Goal: Information Seeking & Learning: Learn about a topic

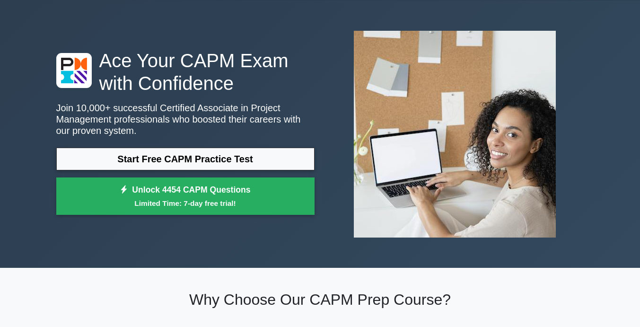
scroll to position [95, 0]
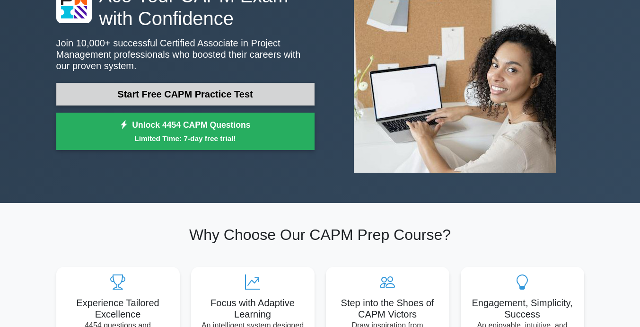
click at [285, 98] on link "Start Free CAPM Practice Test" at bounding box center [185, 94] width 258 height 23
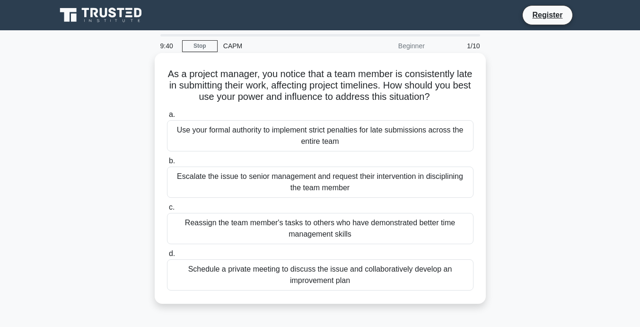
click at [346, 270] on div "Schedule a private meeting to discuss the issue and collaboratively develop an …" at bounding box center [320, 274] width 306 height 31
click at [167, 257] on input "d. Schedule a private meeting to discuss the issue and collaboratively develop …" at bounding box center [167, 254] width 0 height 6
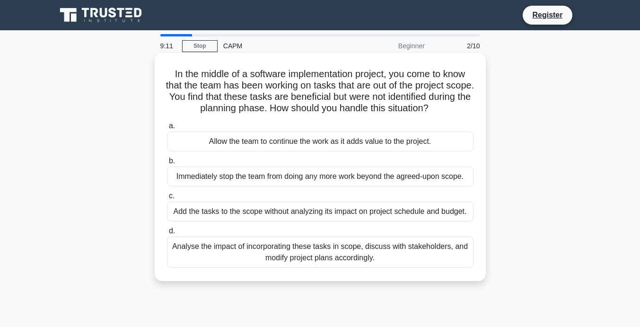
click at [402, 260] on div "Analyse the impact of incorporating these tasks in scope, discuss with stakehol…" at bounding box center [320, 251] width 306 height 31
click at [167, 234] on input "d. Analyse the impact of incorporating these tasks in scope, discuss with stake…" at bounding box center [167, 231] width 0 height 6
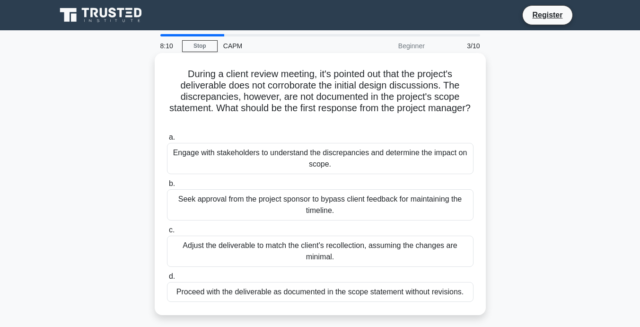
click at [342, 167] on div "Engage with stakeholders to understand the discrepancies and determine the impa…" at bounding box center [320, 158] width 306 height 31
click at [167, 140] on input "a. Engage with stakeholders to understand the discrepancies and determine the i…" at bounding box center [167, 137] width 0 height 6
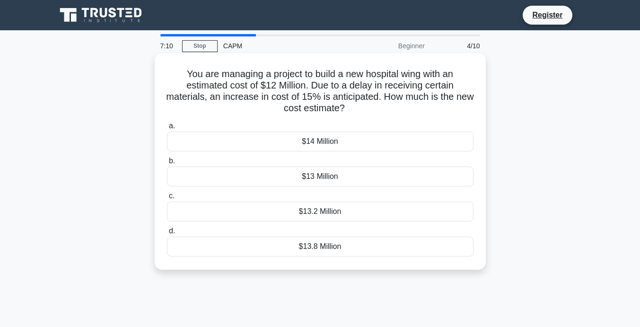
click at [405, 248] on div "$13.8 Million" at bounding box center [320, 246] width 306 height 20
click at [167, 234] on input "d. $13.8 Million" at bounding box center [167, 231] width 0 height 6
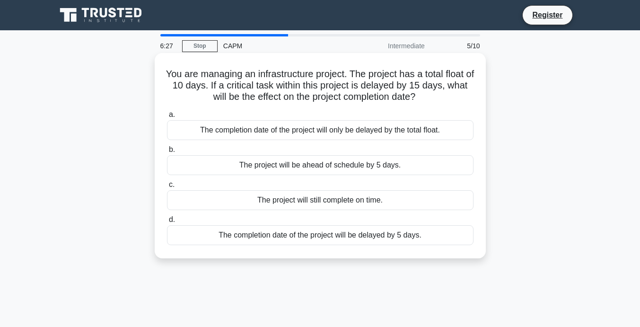
click at [437, 230] on div "The completion date of the project will be delayed by 5 days." at bounding box center [320, 235] width 306 height 20
click at [167, 223] on input "d. The completion date of the project will be delayed by 5 days." at bounding box center [167, 219] width 0 height 6
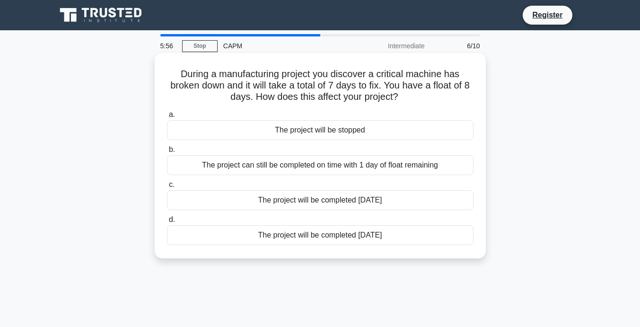
click at [416, 168] on div "The project can still be completed on time with 1 day of float remaining" at bounding box center [320, 165] width 306 height 20
click at [167, 153] on input "b. The project can still be completed on time with 1 day of float remaining" at bounding box center [167, 150] width 0 height 6
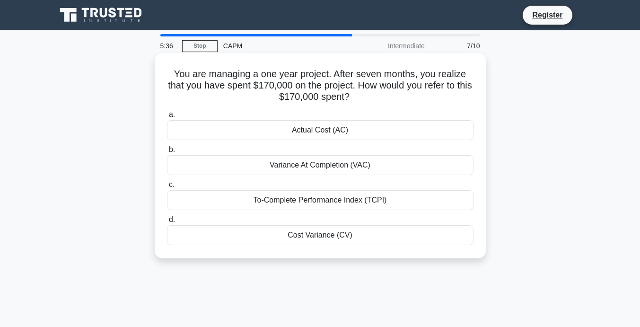
click at [384, 132] on div "Actual Cost (AC)" at bounding box center [320, 130] width 306 height 20
click at [167, 118] on input "a. Actual Cost (AC)" at bounding box center [167, 115] width 0 height 6
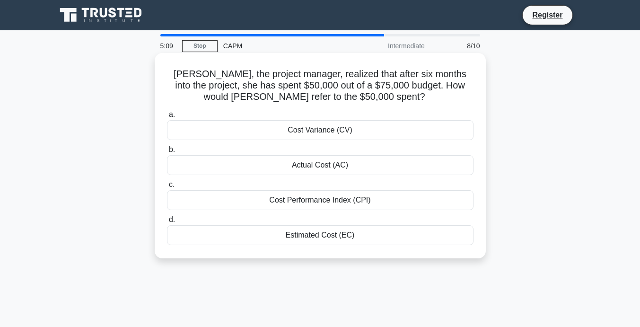
click at [394, 164] on div "Actual Cost (AC)" at bounding box center [320, 165] width 306 height 20
click at [167, 153] on input "b. Actual Cost (AC)" at bounding box center [167, 150] width 0 height 6
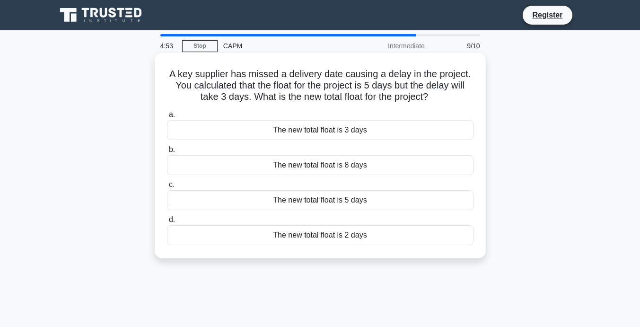
click at [392, 236] on div "The new total float is 2 days" at bounding box center [320, 235] width 306 height 20
click at [167, 223] on input "d. The new total float is 2 days" at bounding box center [167, 219] width 0 height 6
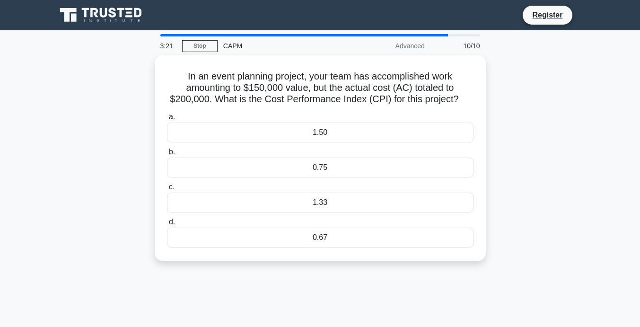
click at [557, 159] on div "In an event planning project, your team has accomplished work amounting to $150…" at bounding box center [320, 163] width 539 height 216
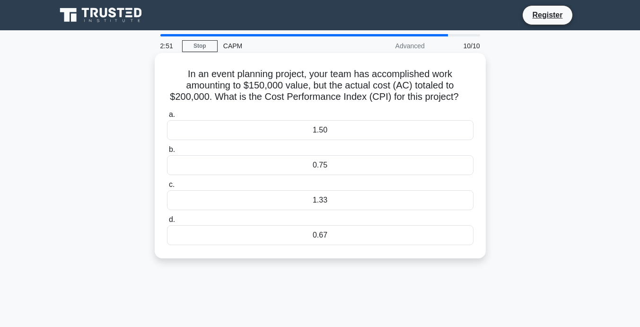
click at [320, 201] on div "1.33" at bounding box center [320, 200] width 306 height 20
click at [167, 188] on input "c. 1.33" at bounding box center [167, 185] width 0 height 6
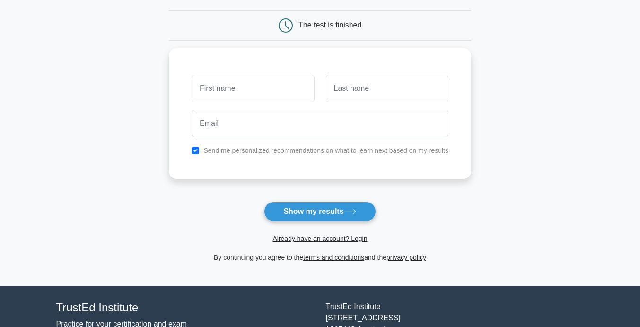
scroll to position [95, 0]
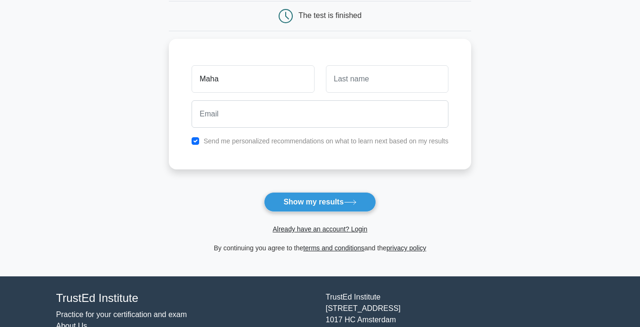
type input "Maha"
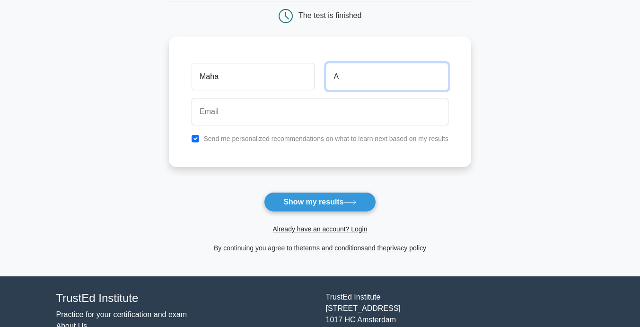
type input "A"
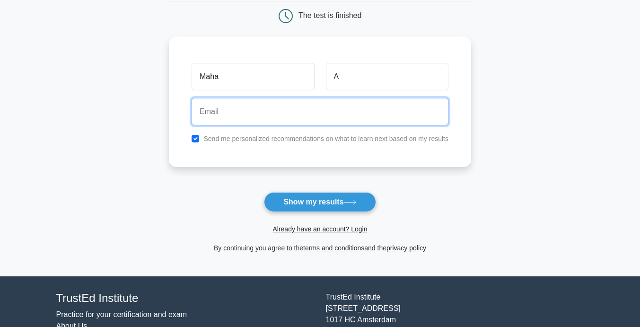
click at [369, 117] on input "email" at bounding box center [319, 111] width 257 height 27
type input "[EMAIL_ADDRESS][DOMAIN_NAME]"
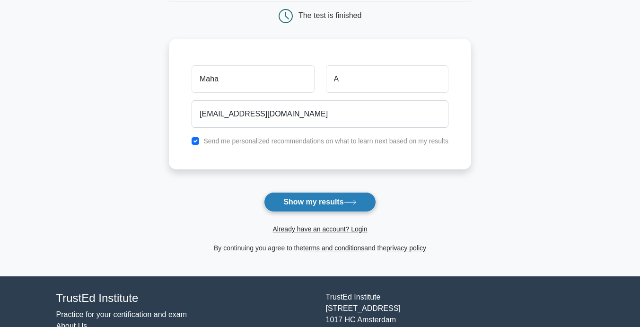
click at [311, 201] on button "Show my results" at bounding box center [320, 202] width 112 height 20
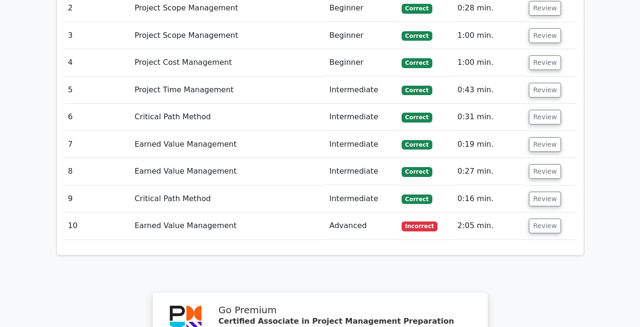
scroll to position [1513, 0]
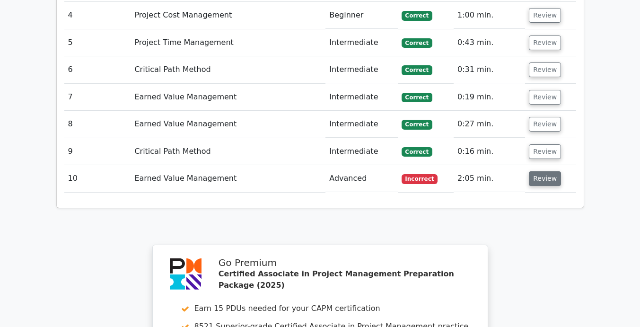
click at [536, 171] on button "Review" at bounding box center [544, 178] width 32 height 15
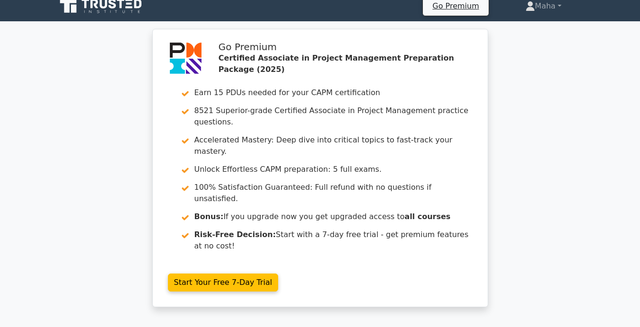
scroll to position [0, 0]
